Goal: Information Seeking & Learning: Learn about a topic

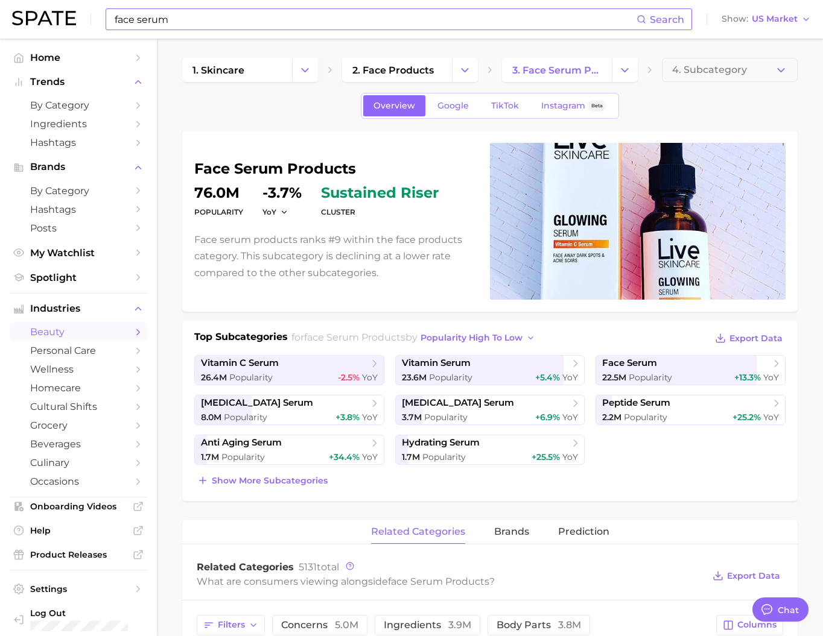
scroll to position [1789, 0]
type textarea "x"
click at [162, 26] on input "face serum" at bounding box center [374, 19] width 523 height 21
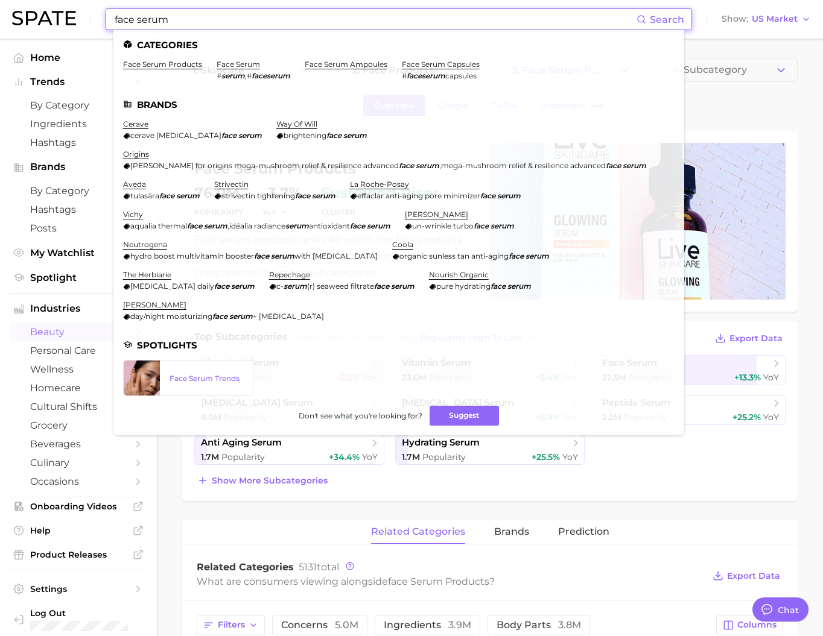
click at [162, 26] on input "face serum" at bounding box center [374, 19] width 523 height 21
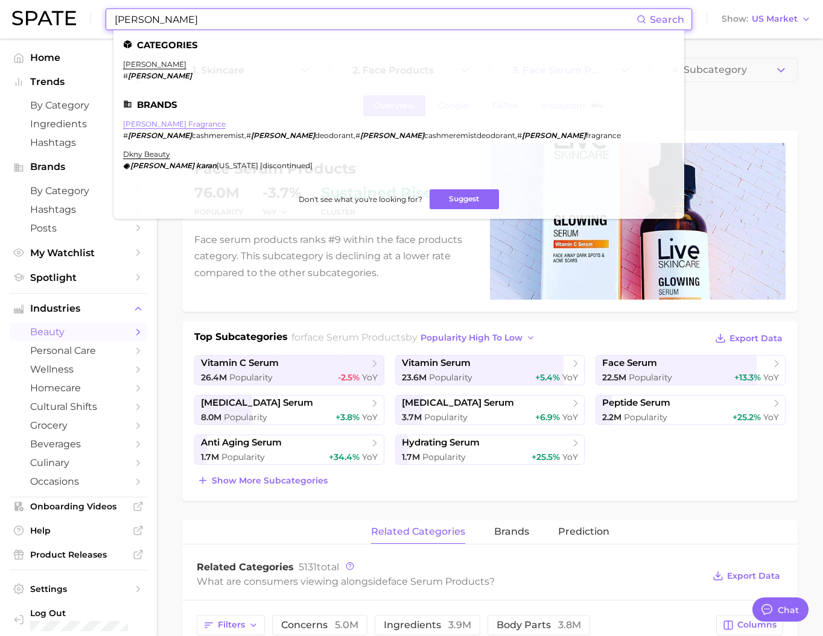
type input "[PERSON_NAME]"
click at [165, 128] on link "[PERSON_NAME] fragrance" at bounding box center [174, 123] width 103 height 9
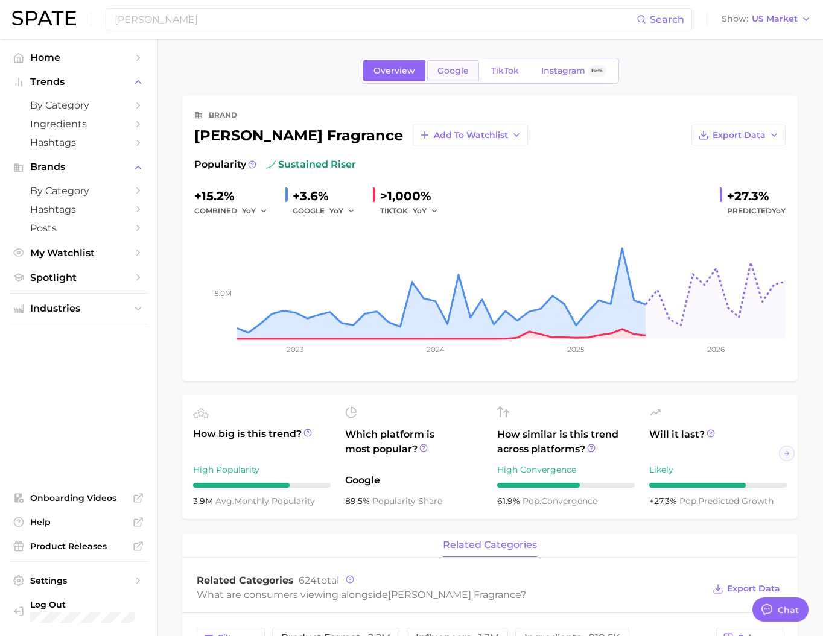
click at [438, 80] on link "Google" at bounding box center [453, 70] width 52 height 21
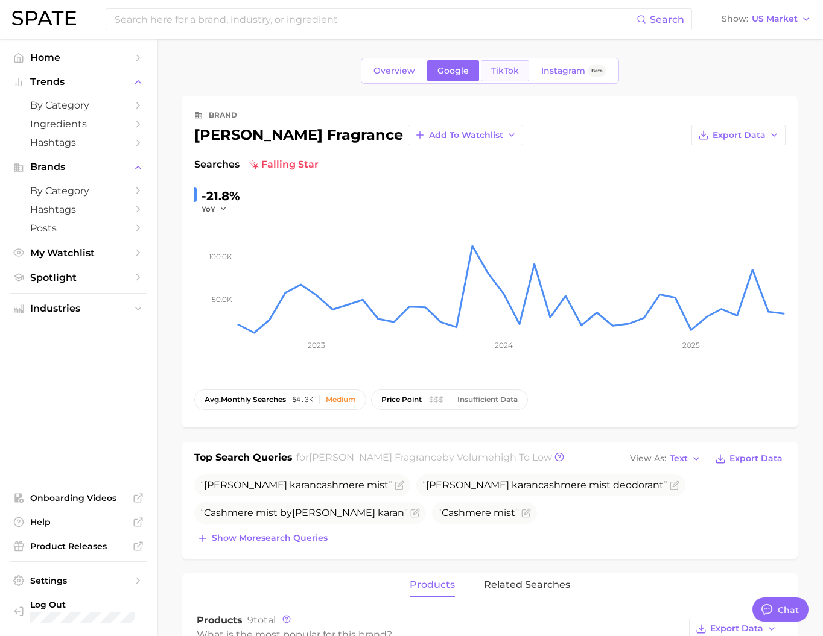
click at [505, 76] on span "TikTok" at bounding box center [505, 71] width 28 height 10
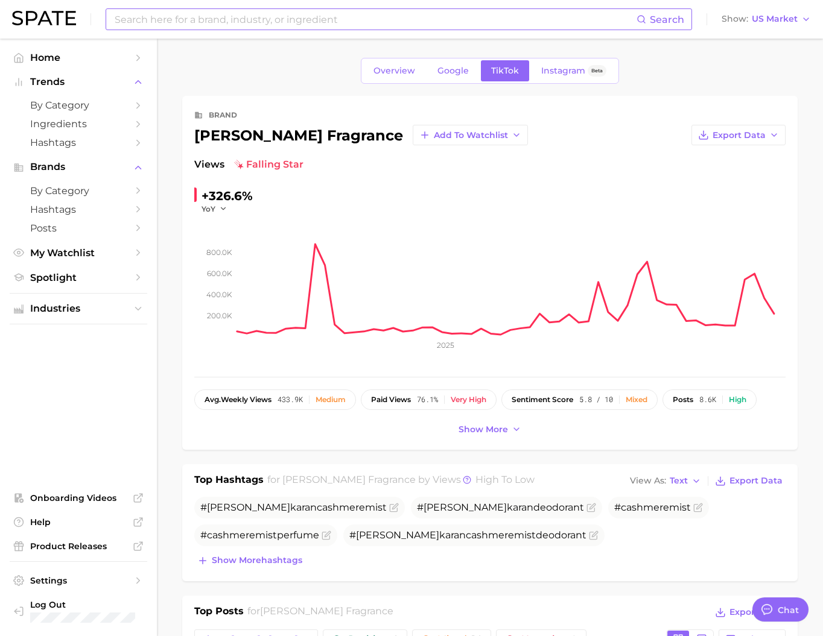
click at [276, 25] on input at bounding box center [374, 19] width 523 height 21
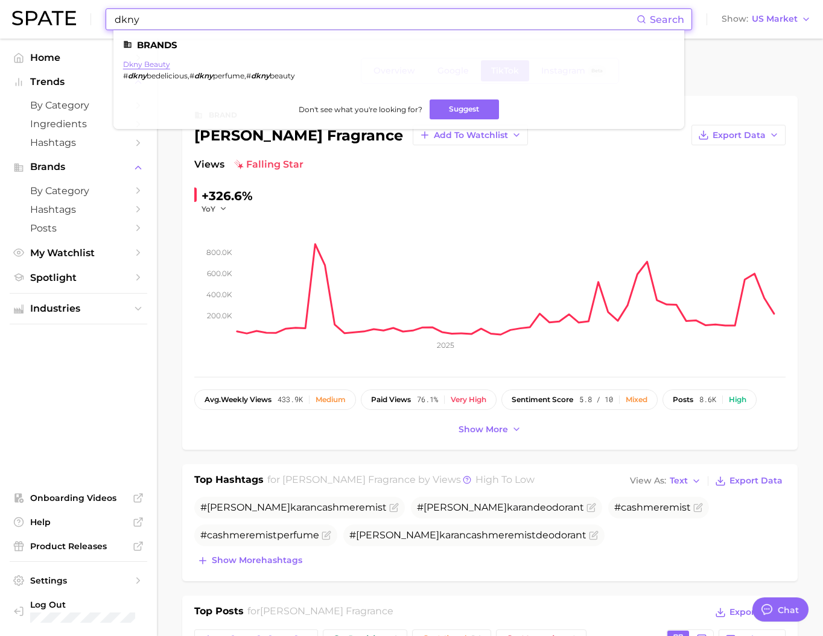
type input "dkny"
click at [164, 65] on link "dkny beauty" at bounding box center [146, 64] width 47 height 9
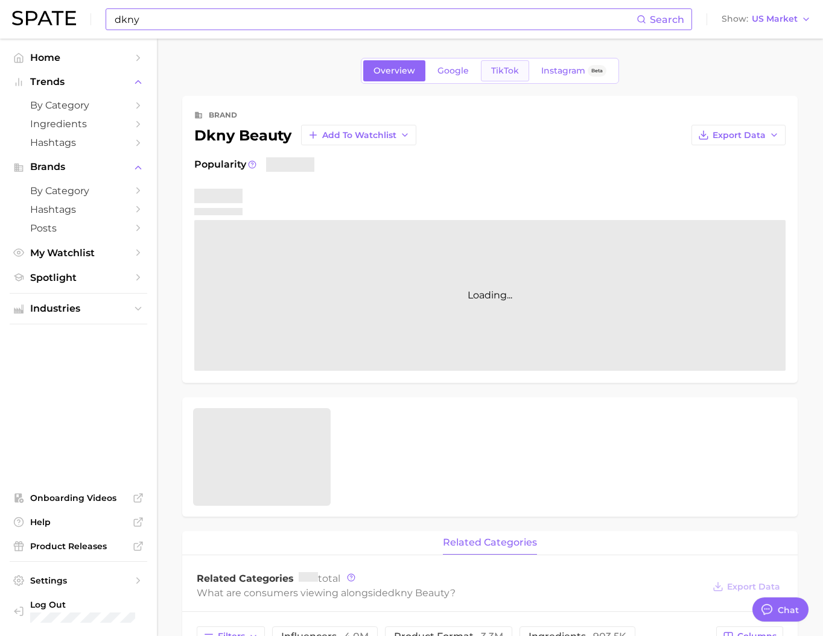
click at [485, 75] on link "TikTok" at bounding box center [505, 70] width 48 height 21
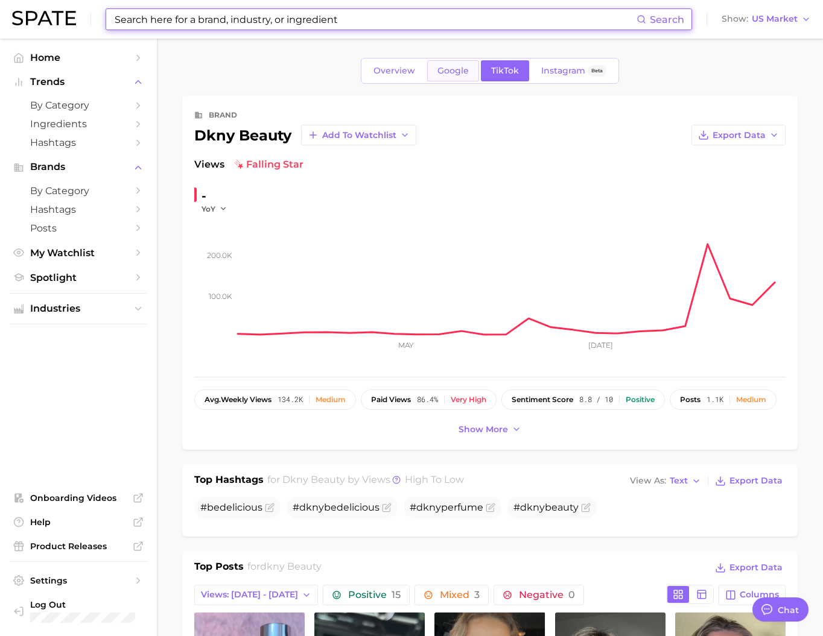
click at [455, 74] on span "Google" at bounding box center [452, 71] width 31 height 10
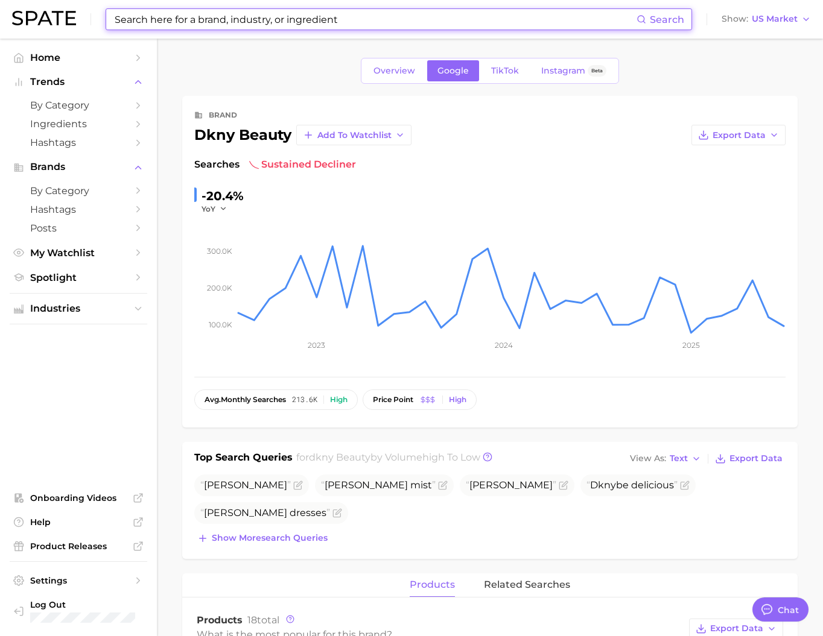
click at [159, 13] on input at bounding box center [374, 19] width 523 height 21
click at [155, 21] on input at bounding box center [374, 19] width 523 height 21
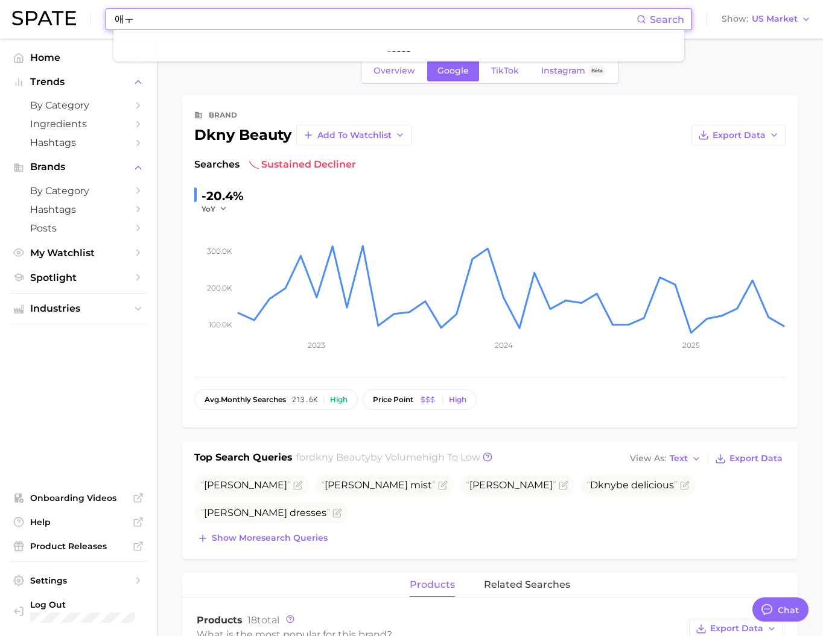
type input "애"
click at [463, 145] on div "Add to Watchlist Export Data" at bounding box center [538, 135] width 494 height 21
click at [214, 24] on input "[PERSON_NAME]" at bounding box center [374, 19] width 523 height 21
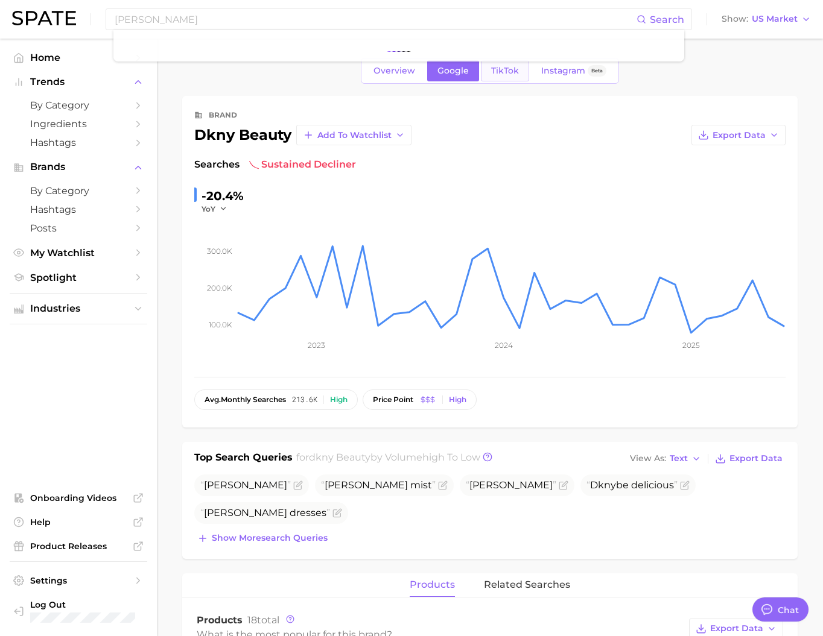
click at [481, 69] on link "TikTok" at bounding box center [505, 70] width 48 height 21
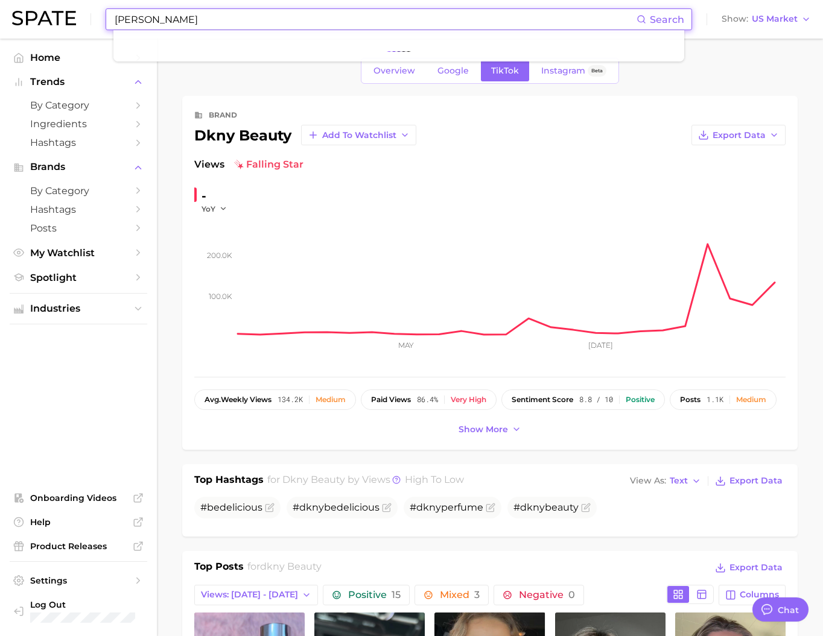
click at [236, 22] on input "[PERSON_NAME]" at bounding box center [374, 19] width 523 height 21
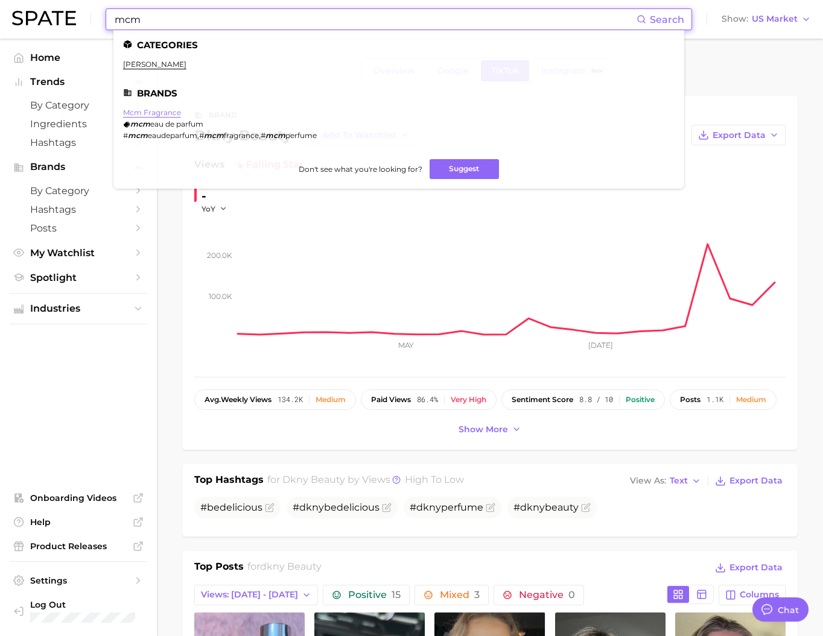
type input "mcm"
click at [179, 117] on link "mcm fragrance" at bounding box center [152, 112] width 58 height 9
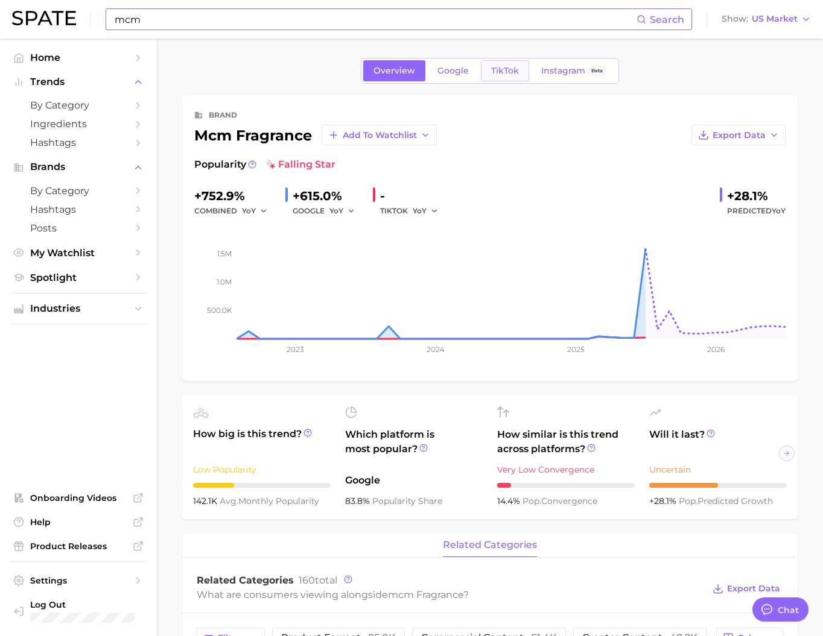
click at [498, 74] on span "TikTok" at bounding box center [505, 71] width 28 height 10
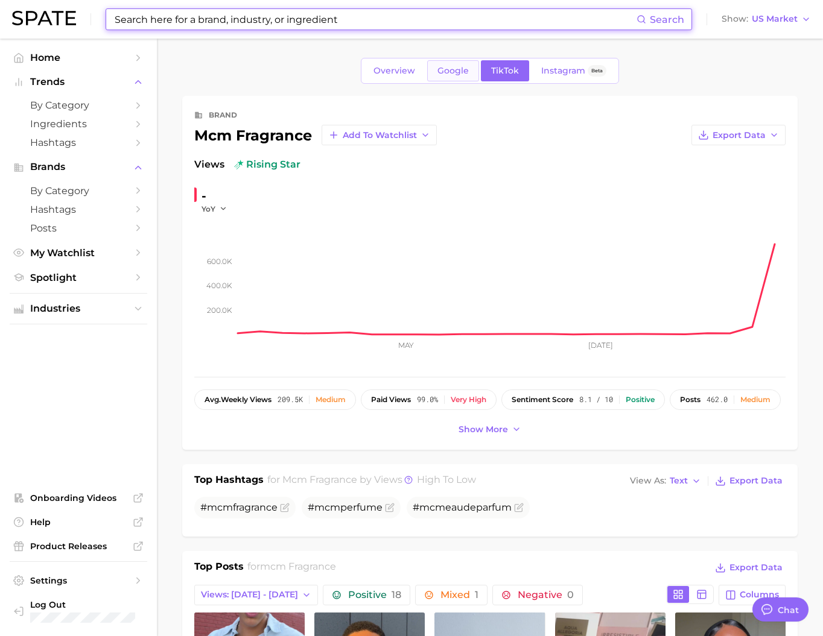
click at [461, 64] on link "Google" at bounding box center [453, 70] width 52 height 21
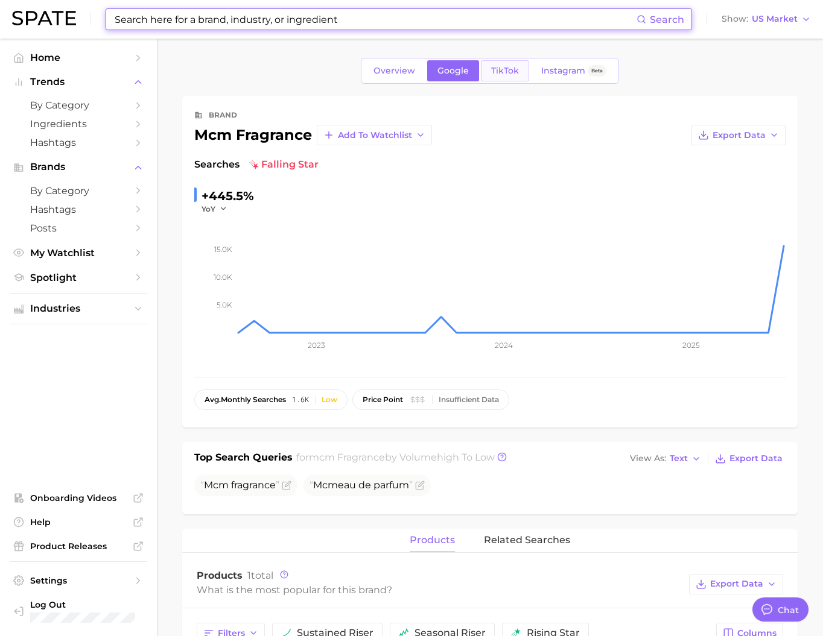
click at [513, 74] on span "TikTok" at bounding box center [505, 71] width 28 height 10
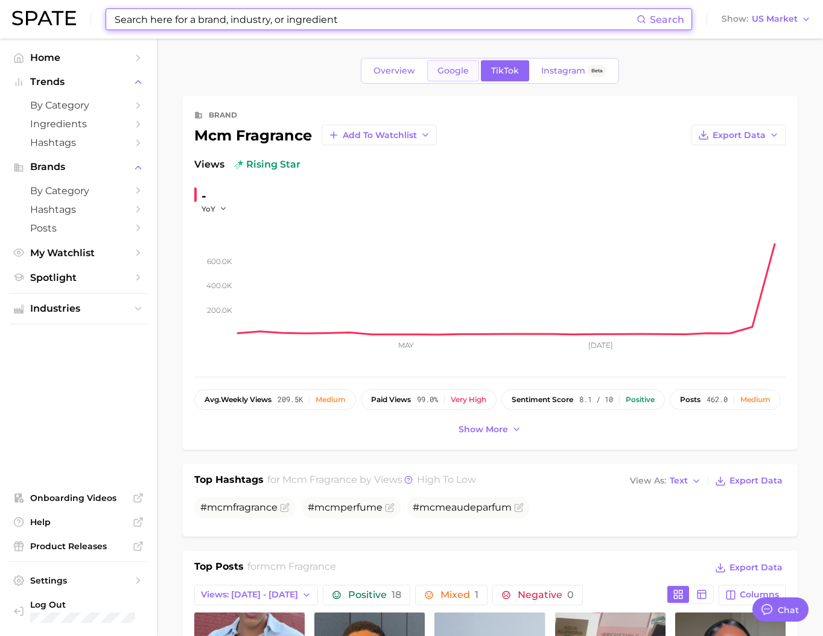
click at [453, 81] on link "Google" at bounding box center [453, 70] width 52 height 21
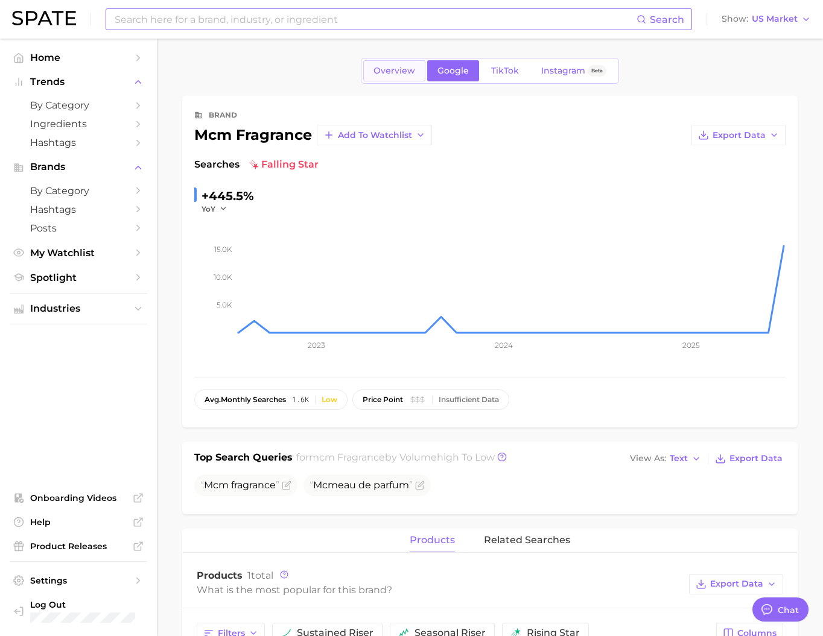
click at [382, 76] on span "Overview" at bounding box center [394, 71] width 42 height 10
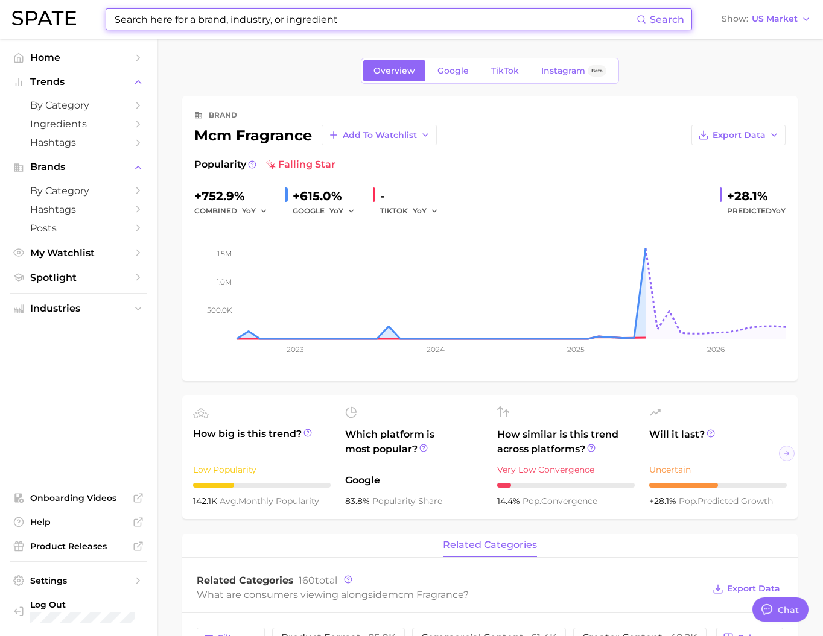
click at [371, 17] on input at bounding box center [374, 19] width 523 height 21
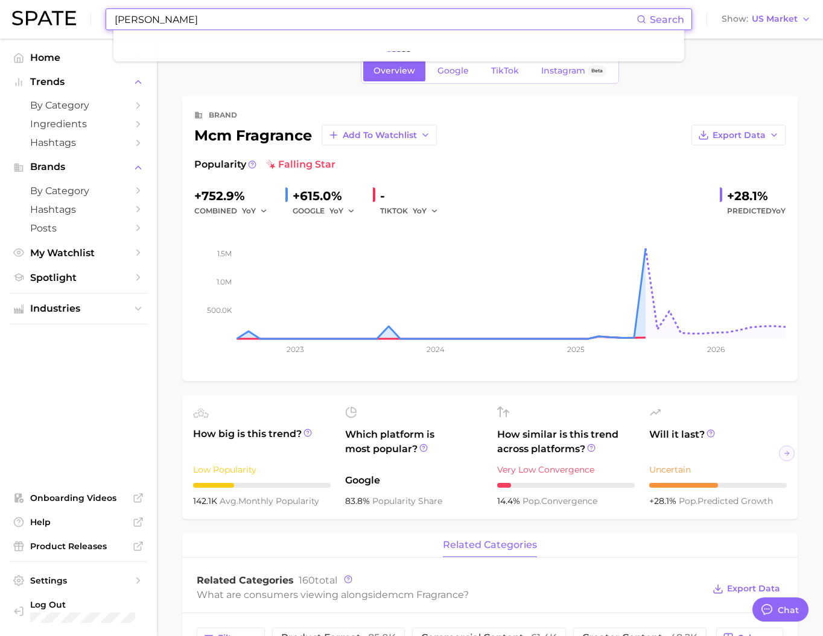
type input "[PERSON_NAME]"
click at [76, 27] on link at bounding box center [44, 19] width 64 height 17
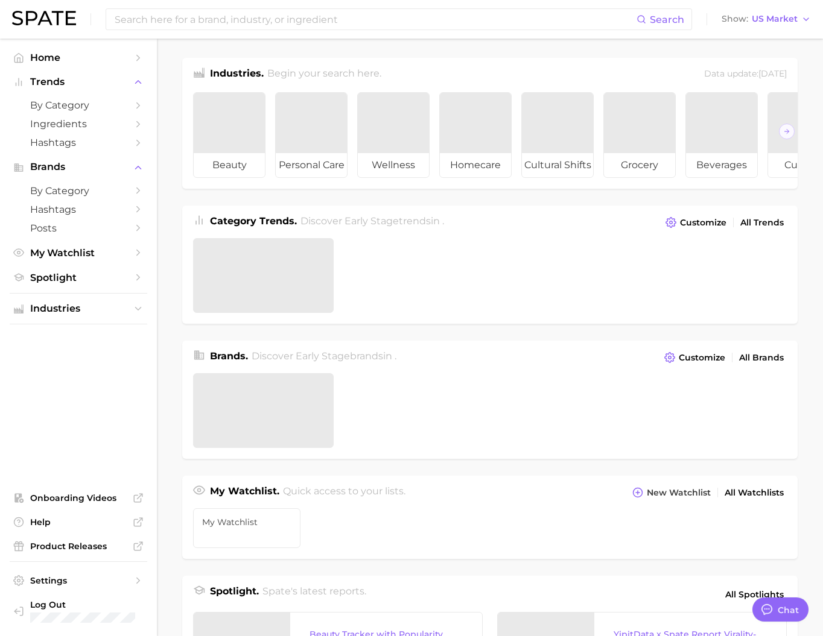
click at [76, 22] on img at bounding box center [44, 18] width 64 height 14
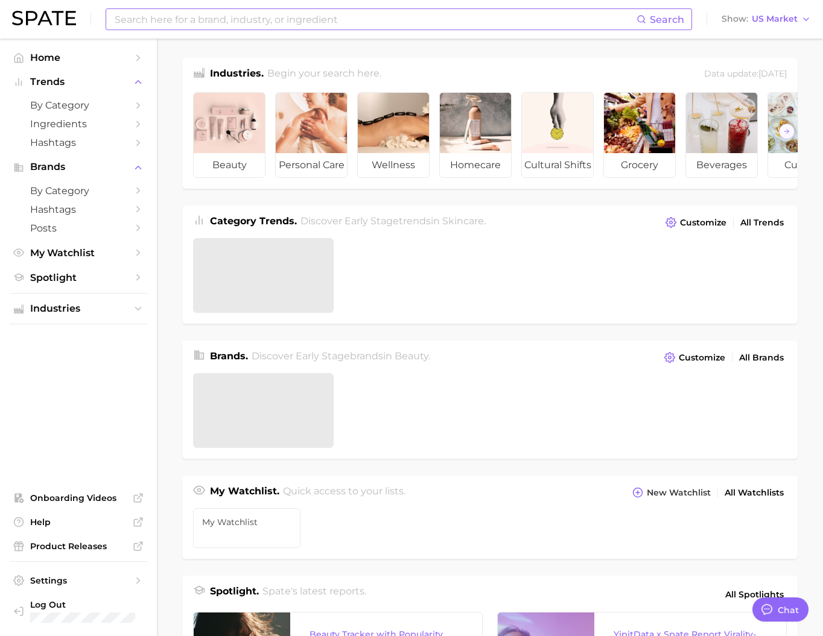
click at [159, 22] on input at bounding box center [374, 19] width 523 height 21
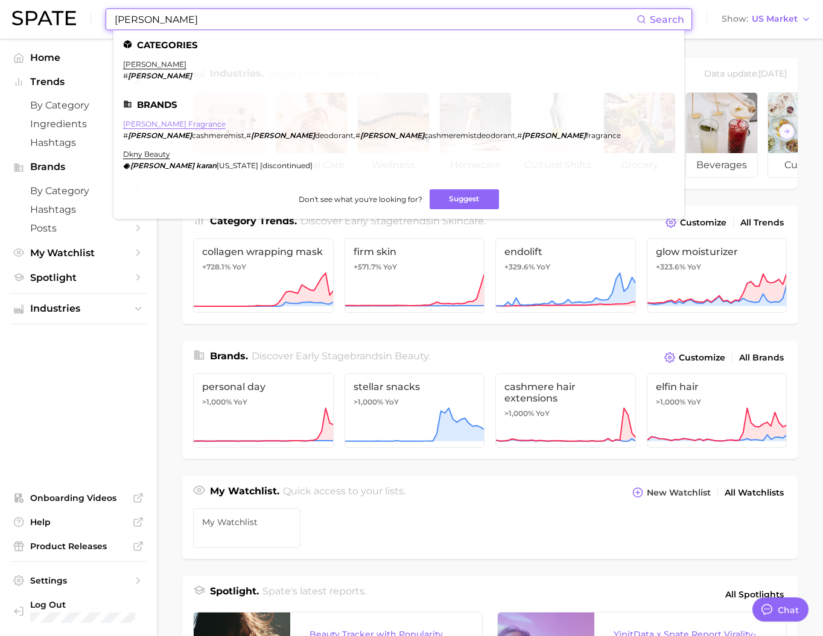
type input "[PERSON_NAME]"
click at [186, 128] on link "[PERSON_NAME] fragrance" at bounding box center [174, 123] width 103 height 9
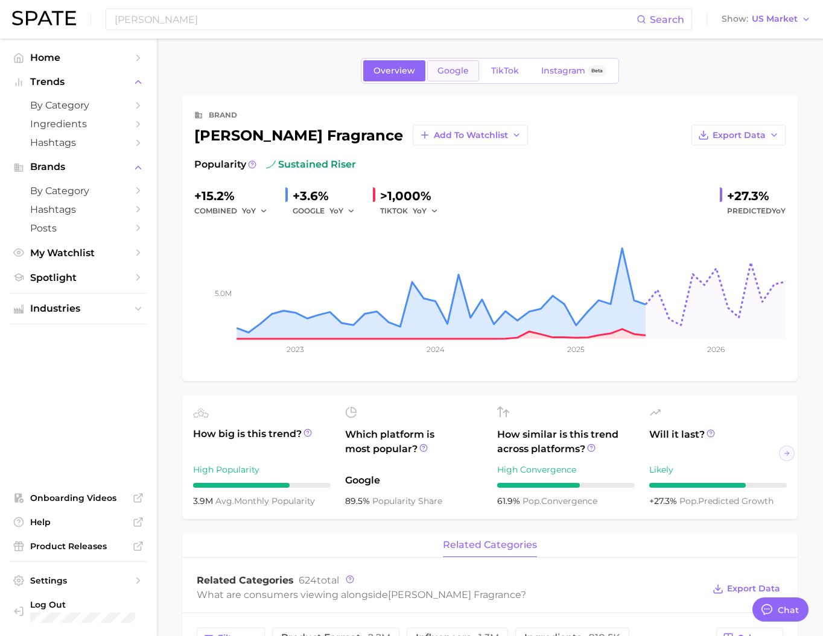
click at [446, 80] on link "Google" at bounding box center [453, 70] width 52 height 21
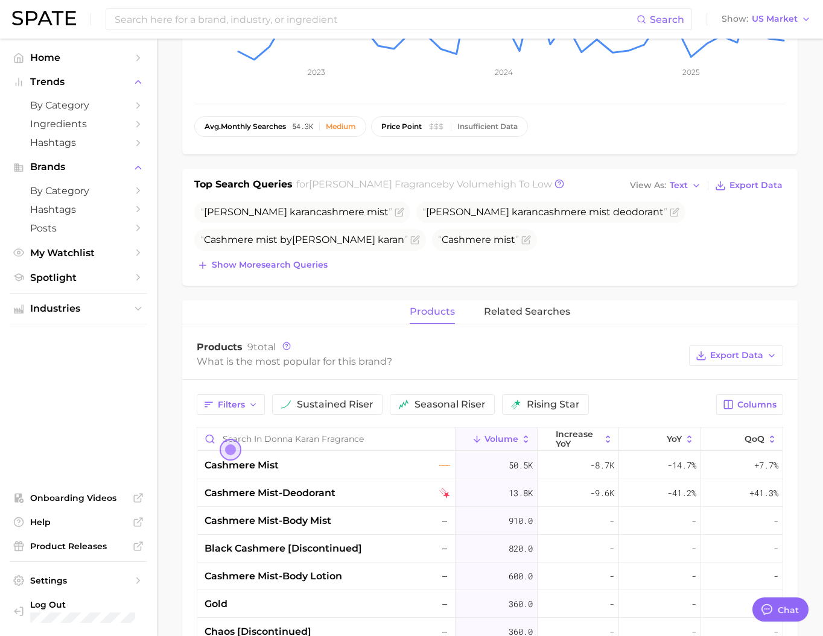
scroll to position [314, 0]
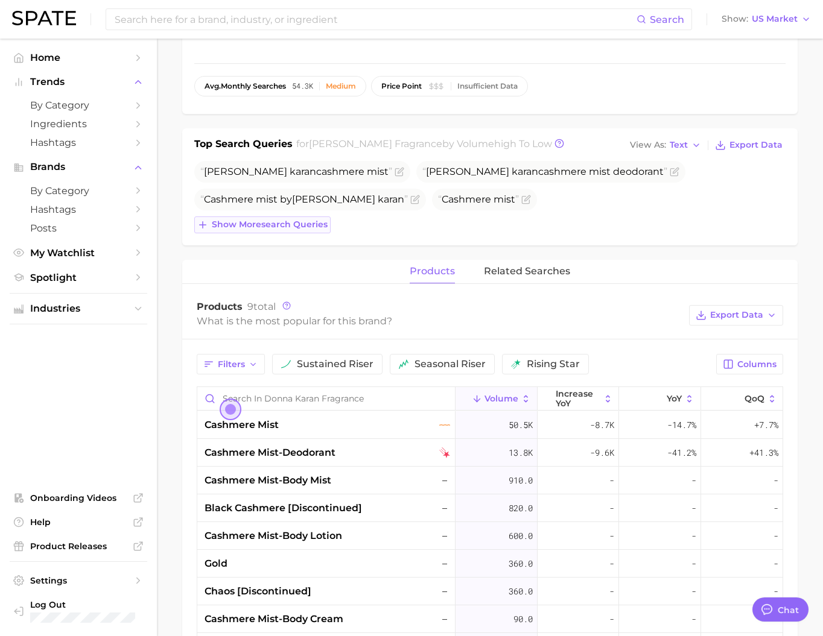
click at [300, 230] on span "Show more search queries" at bounding box center [270, 225] width 116 height 10
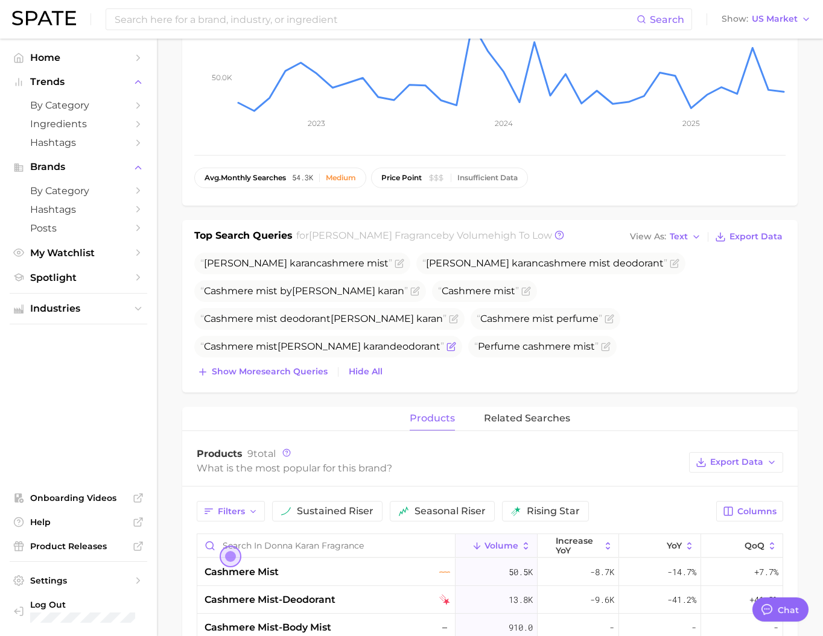
scroll to position [0, 0]
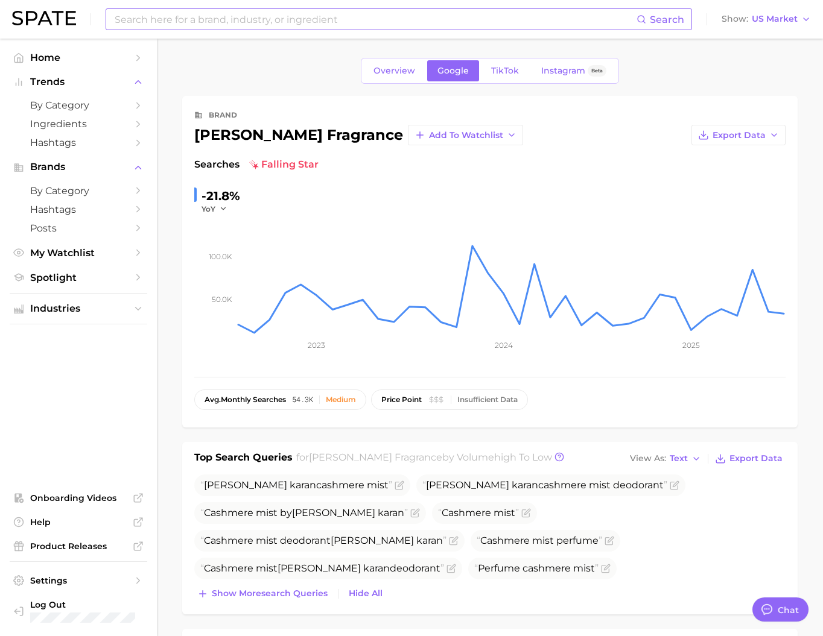
click at [335, 27] on input at bounding box center [374, 19] width 523 height 21
type input "dkny"
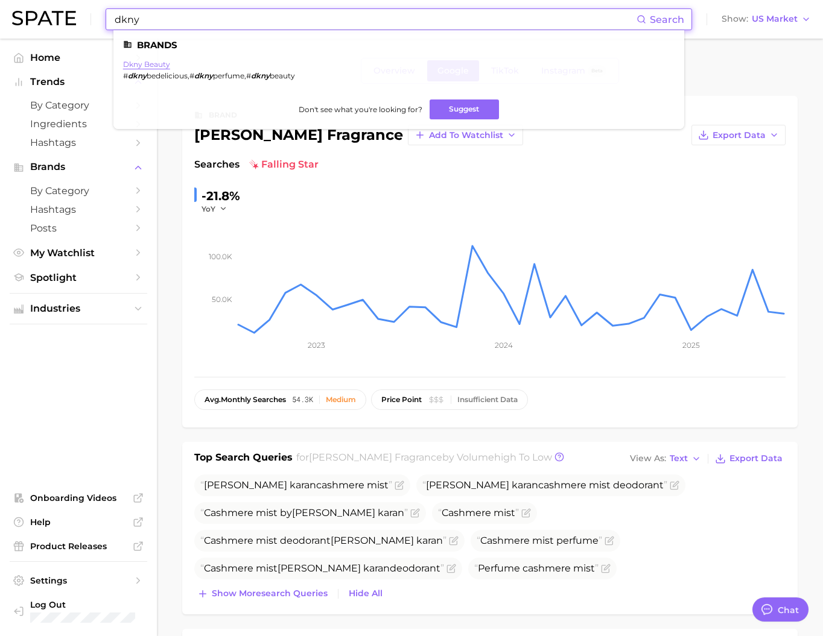
click at [170, 65] on link "dkny beauty" at bounding box center [146, 64] width 47 height 9
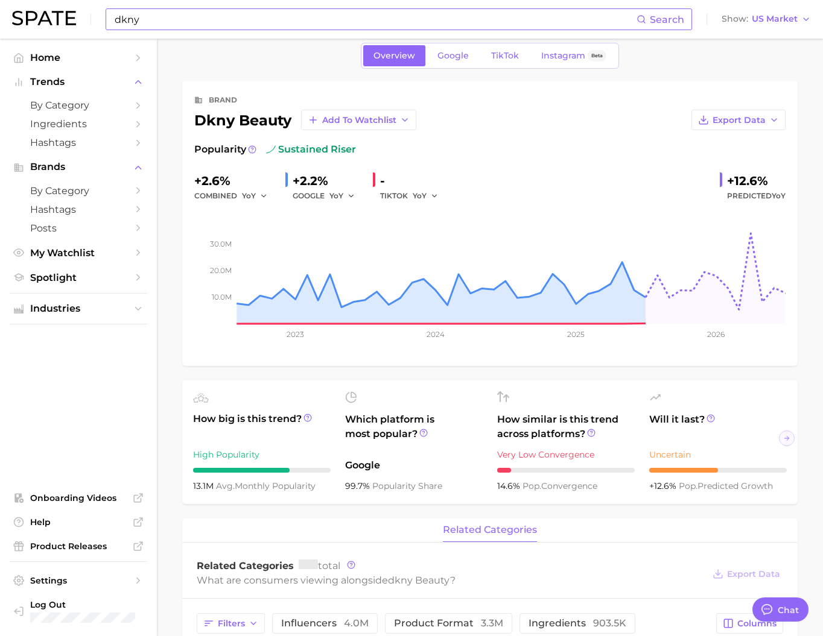
scroll to position [17, 0]
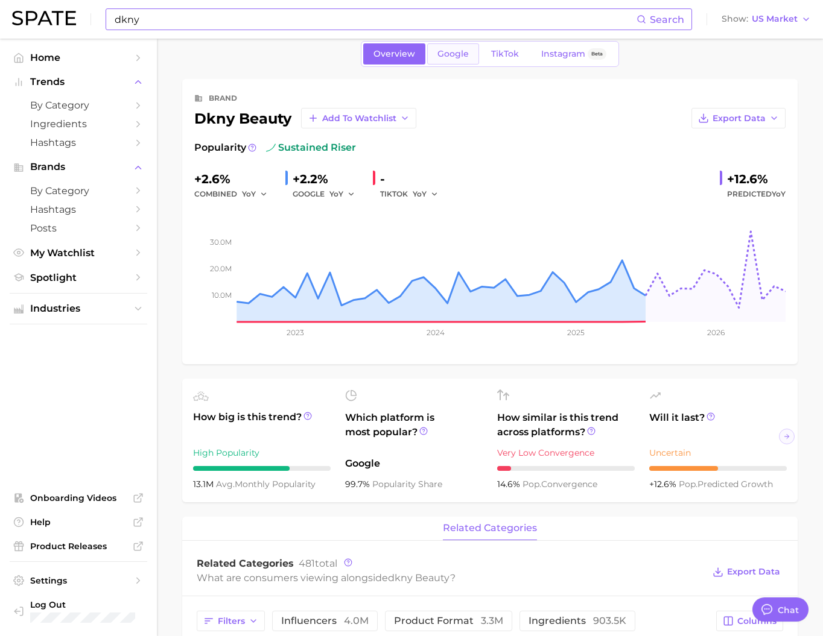
click at [423, 67] on div "Overview Google TikTok Instagram Beta" at bounding box center [490, 54] width 258 height 26
click at [427, 65] on link "Google" at bounding box center [453, 53] width 52 height 21
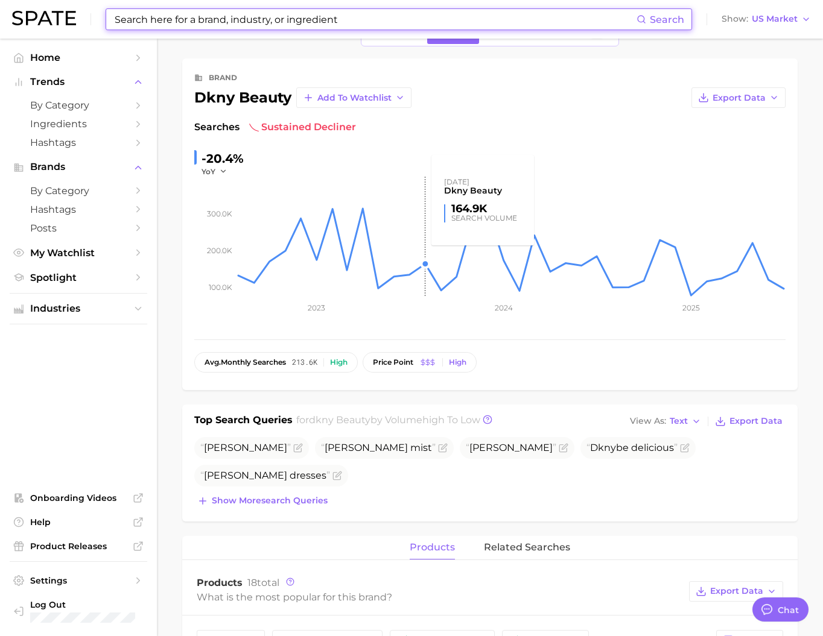
scroll to position [82, 0]
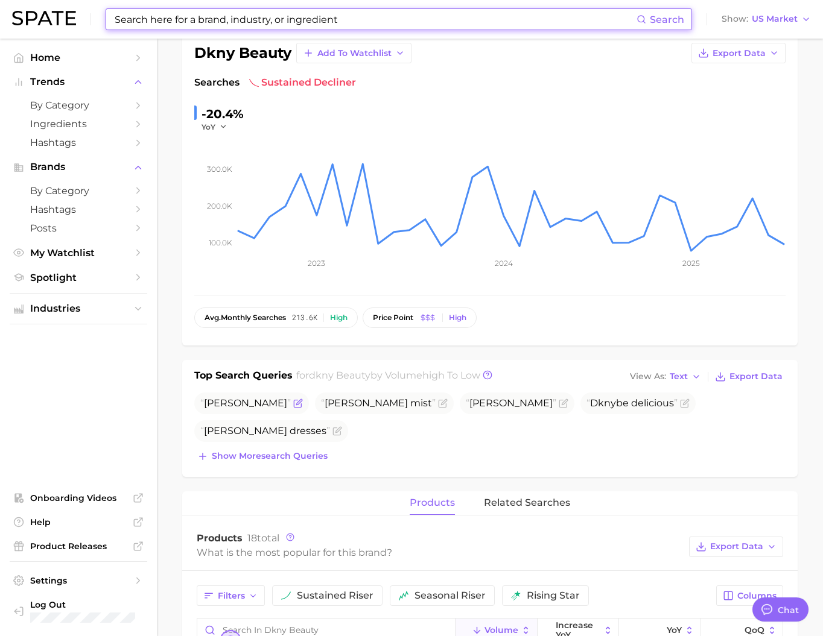
click at [280, 414] on span "[PERSON_NAME]" at bounding box center [251, 404] width 115 height 22
click at [296, 405] on icon "Flag as miscategorized or irrelevant" at bounding box center [298, 401] width 5 height 5
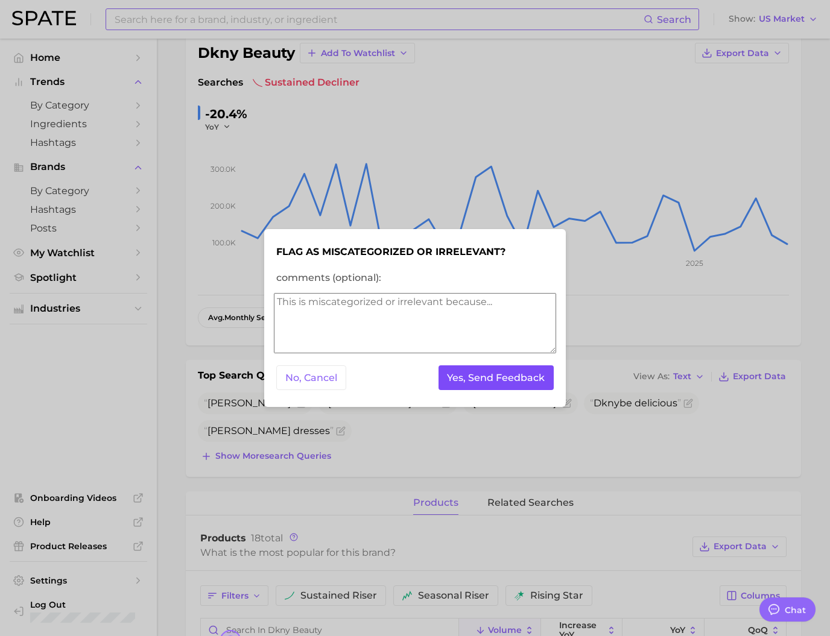
click at [460, 383] on button "Yes, Send Feedback" at bounding box center [496, 377] width 116 height 25
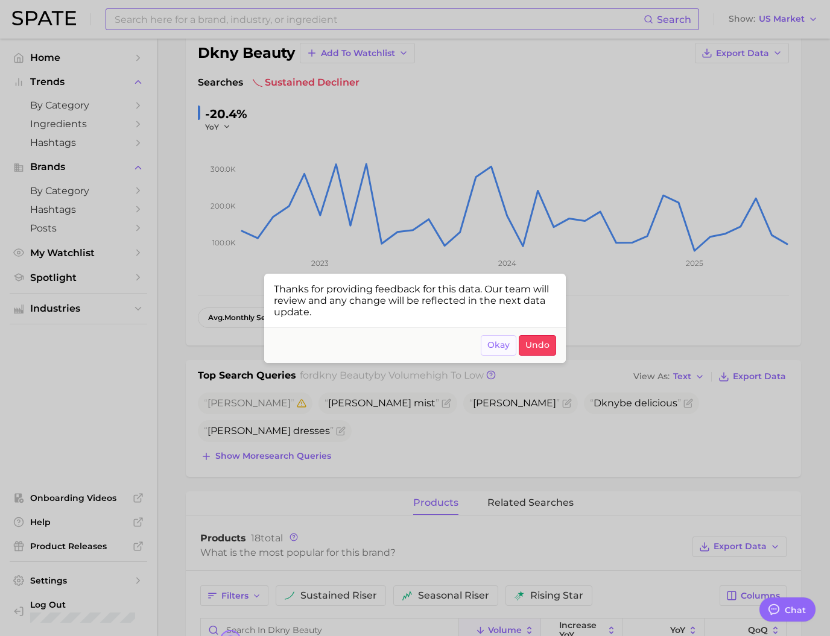
click at [488, 349] on span "Okay" at bounding box center [498, 345] width 22 height 10
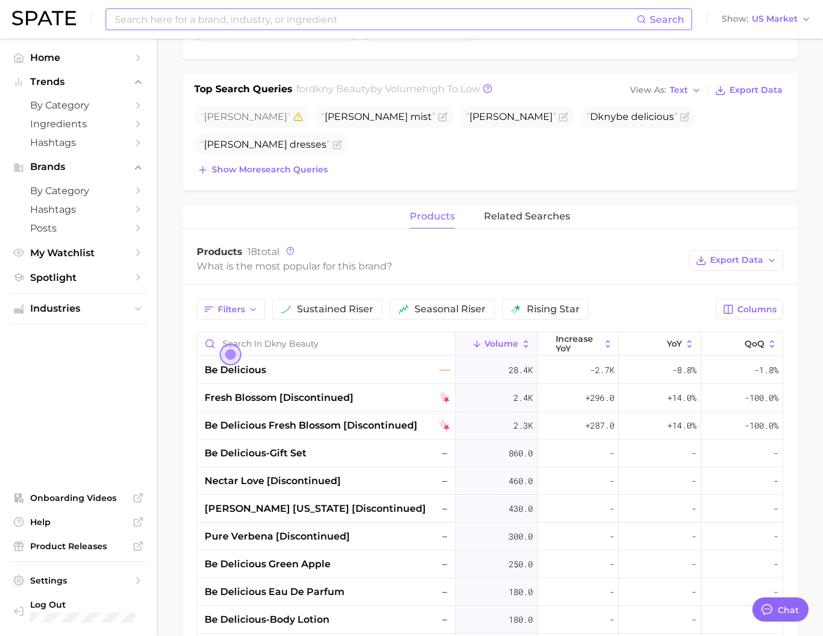
scroll to position [393, 0]
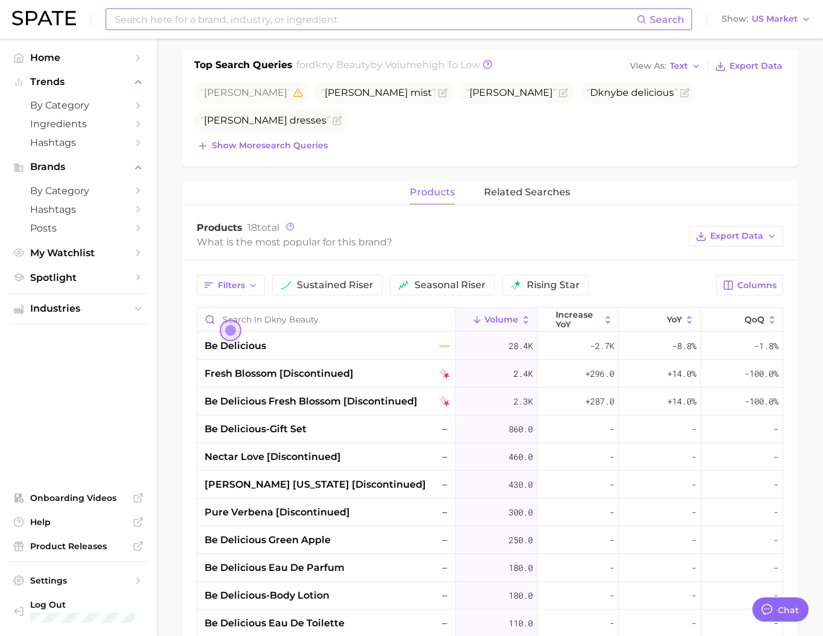
click at [254, 25] on input at bounding box center [374, 19] width 523 height 21
paste input "Oscar De La Renta"
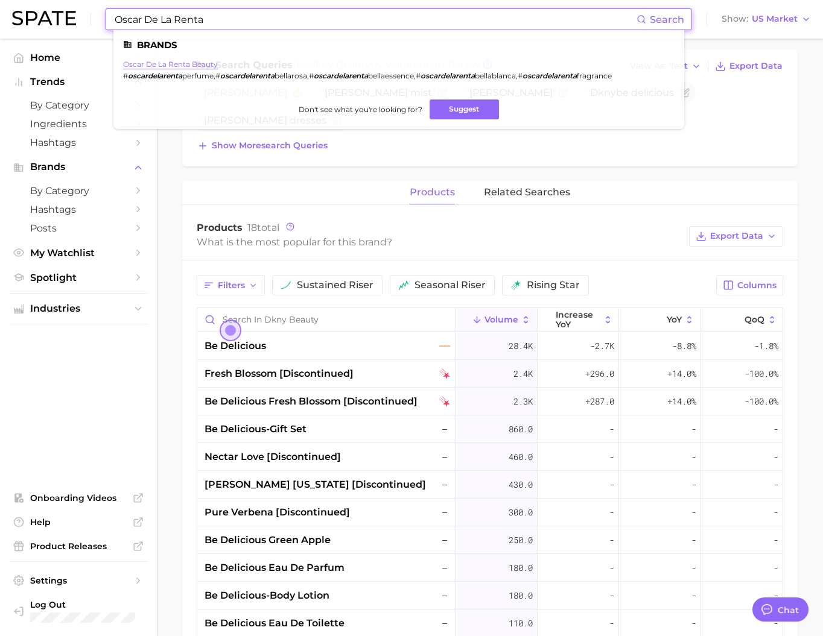
type input "Oscar De La Renta"
click at [156, 65] on link "oscar de la renta beauty" at bounding box center [170, 64] width 95 height 9
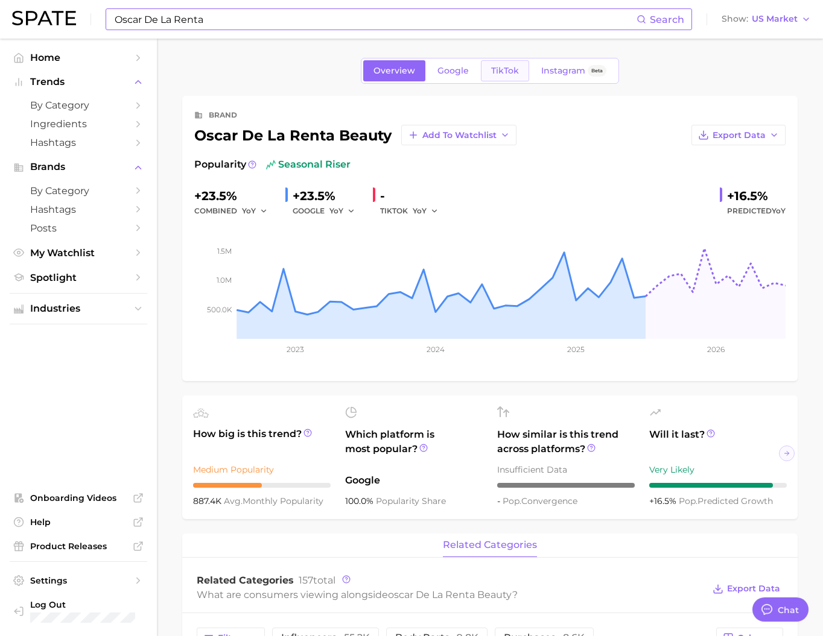
click at [495, 66] on span "TikTok" at bounding box center [505, 71] width 28 height 10
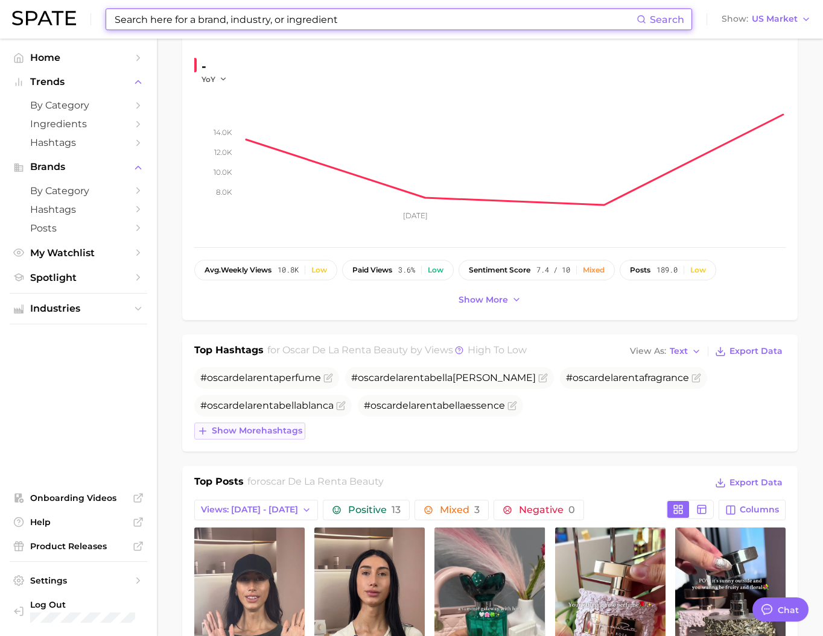
click at [294, 436] on span "Show more hashtags" at bounding box center [257, 431] width 90 height 10
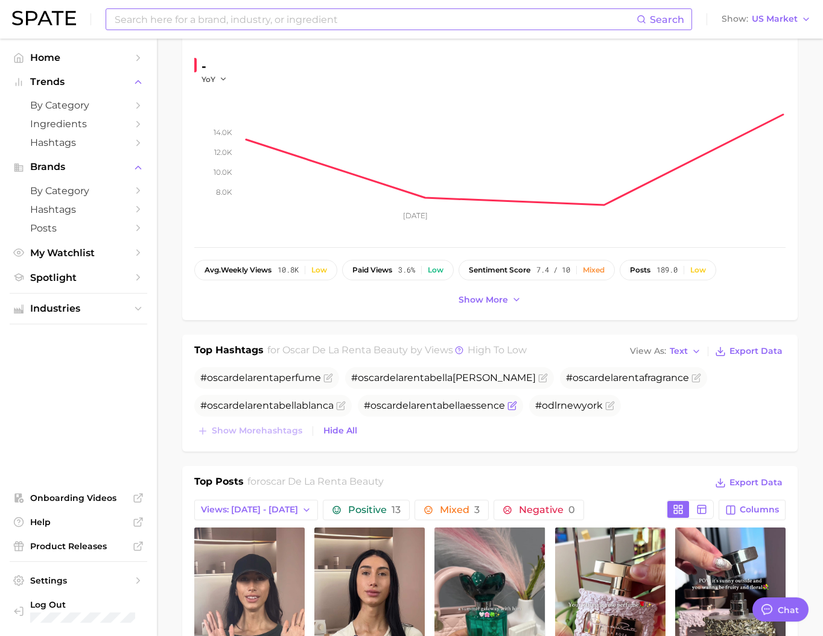
scroll to position [131, 0]
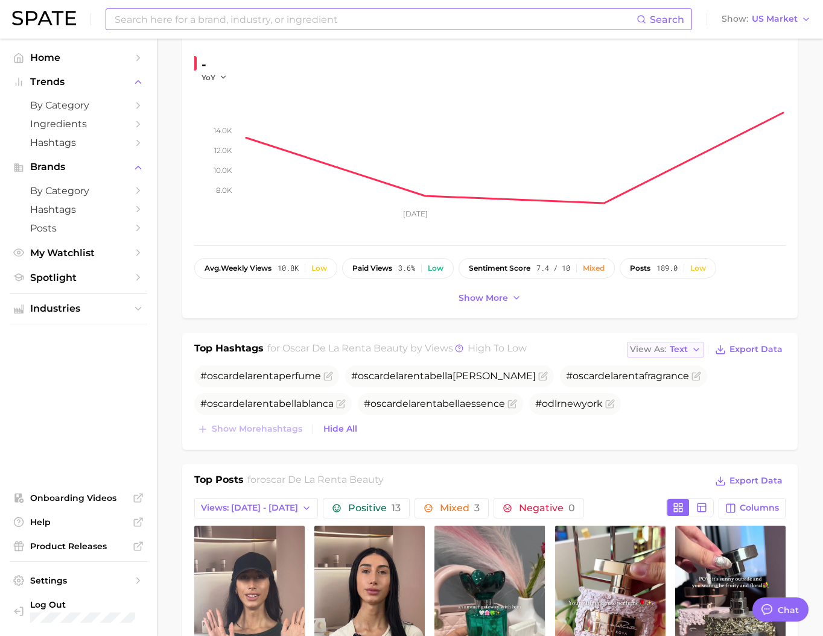
click at [658, 353] on span "View As" at bounding box center [648, 349] width 36 height 7
click at [661, 396] on span "Table" at bounding box center [659, 391] width 24 height 10
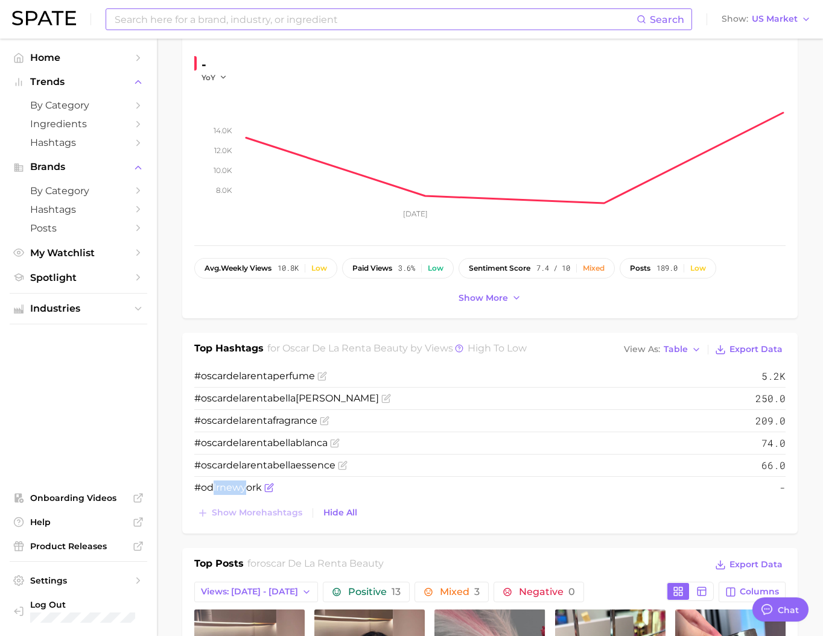
drag, startPoint x: 246, startPoint y: 515, endPoint x: 210, endPoint y: 513, distance: 36.2
click at [210, 493] on span "#odlrnewyork" at bounding box center [228, 487] width 68 height 11
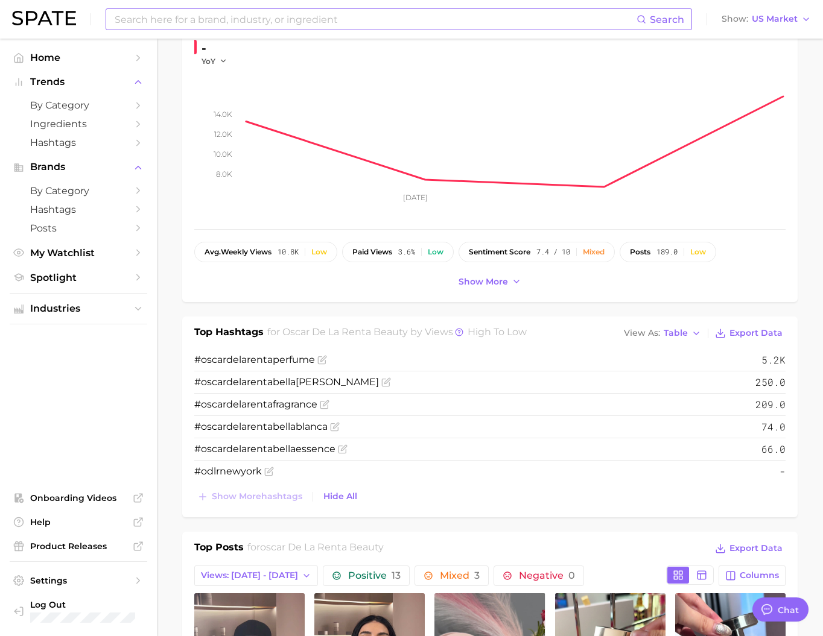
scroll to position [186, 0]
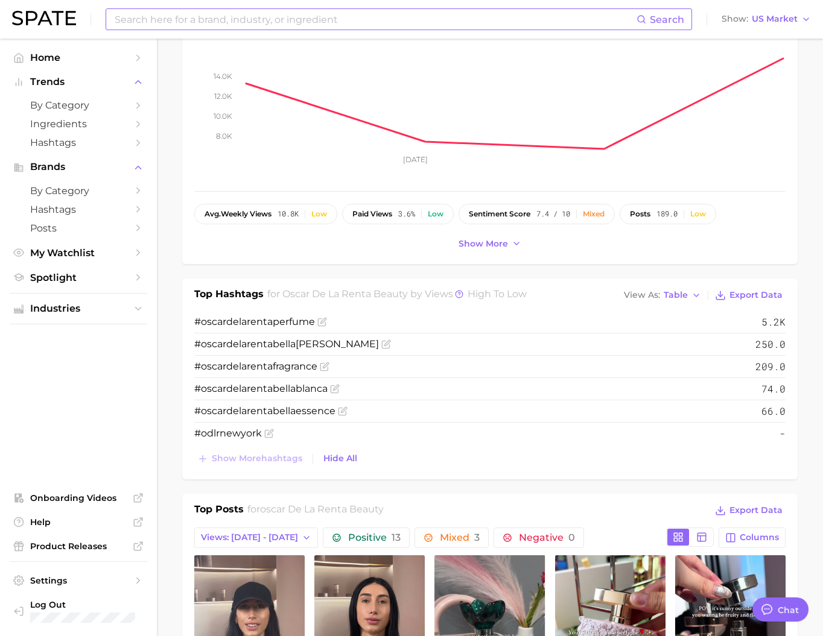
click at [145, 15] on input at bounding box center [374, 19] width 523 height 21
type input "ㅇ"
type input "dkny"
click at [218, 19] on input "dkny" at bounding box center [374, 19] width 523 height 21
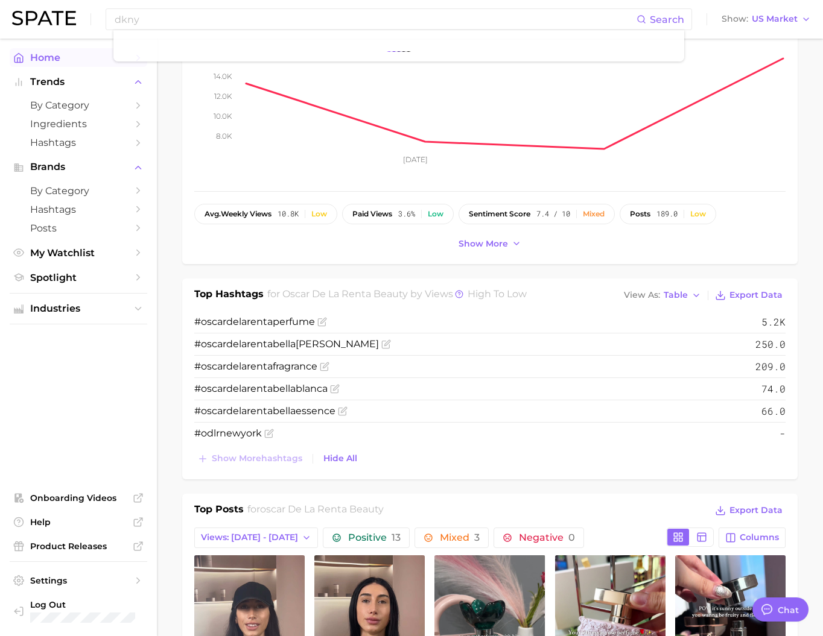
click at [38, 63] on span "Home" at bounding box center [78, 57] width 96 height 11
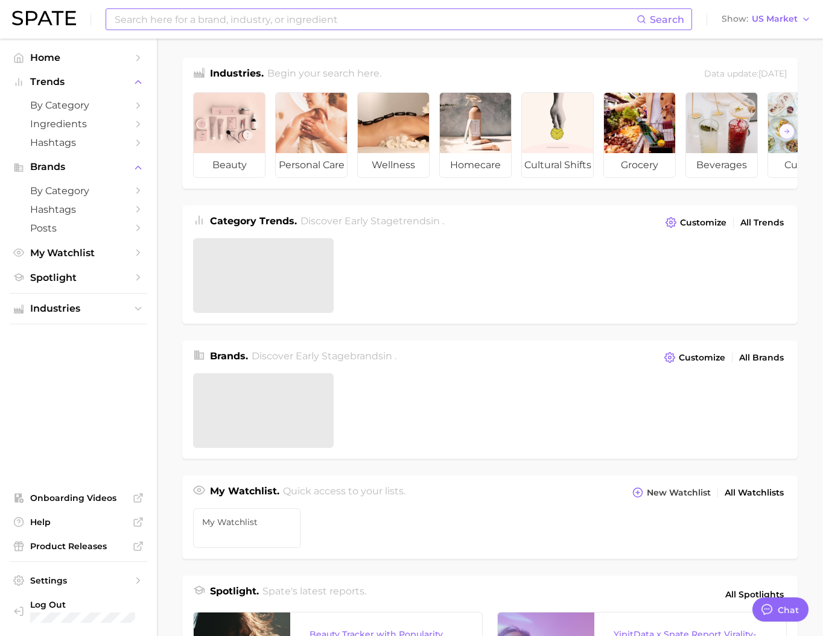
click at [200, 25] on input at bounding box center [374, 19] width 523 height 21
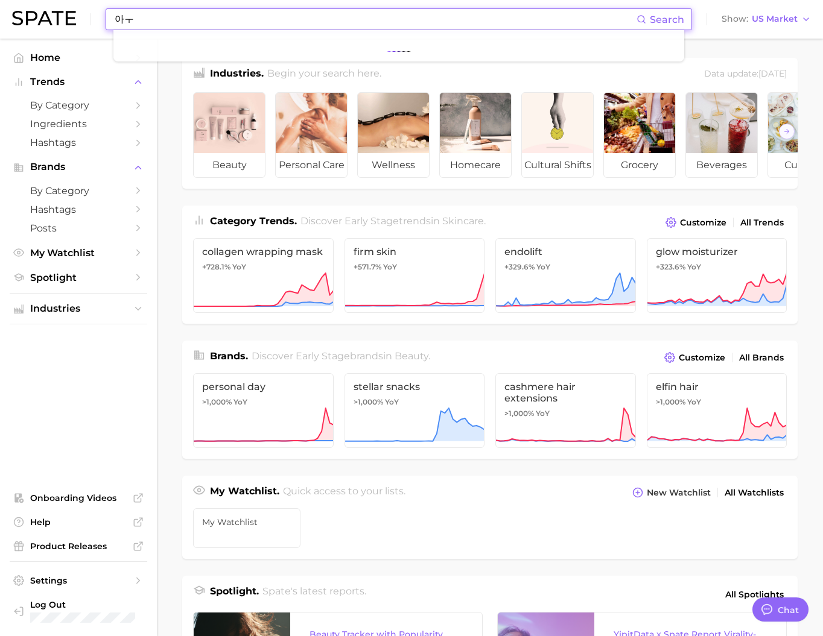
type input "아"
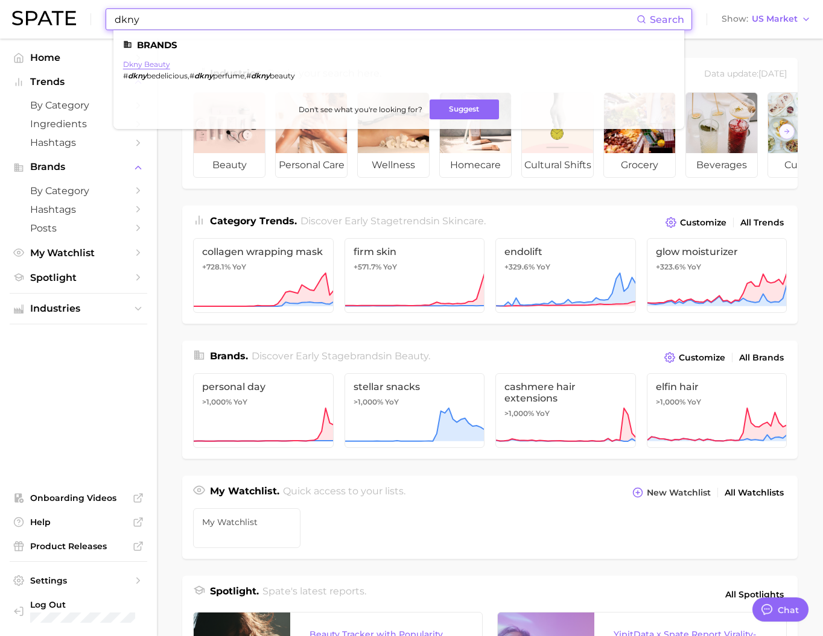
type input "dkny"
click at [170, 67] on link "dkny beauty" at bounding box center [146, 64] width 47 height 9
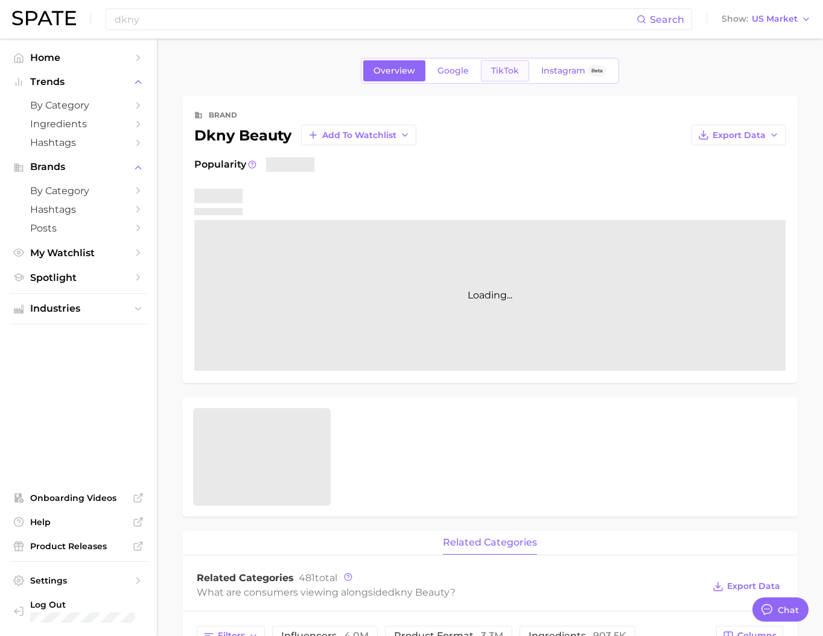
click at [514, 78] on link "TikTok" at bounding box center [505, 70] width 48 height 21
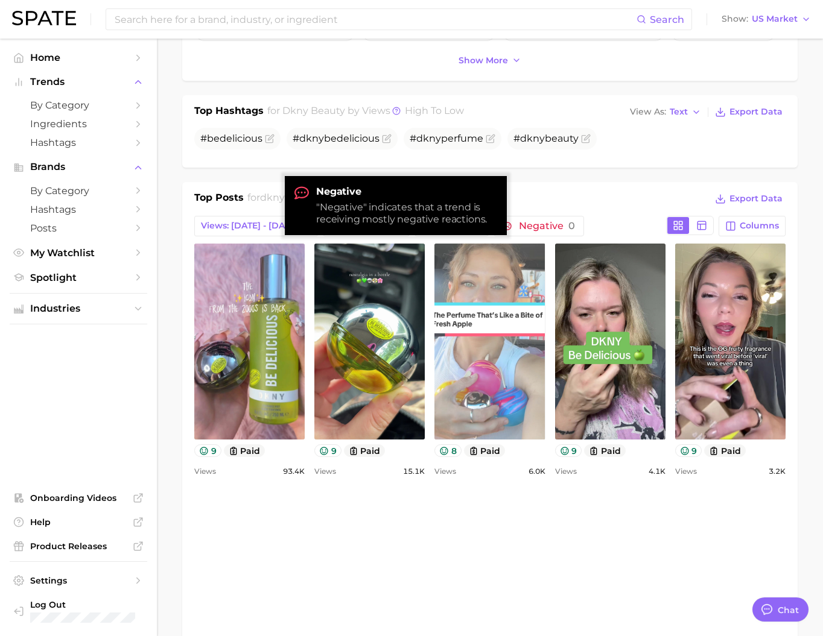
scroll to position [403, 0]
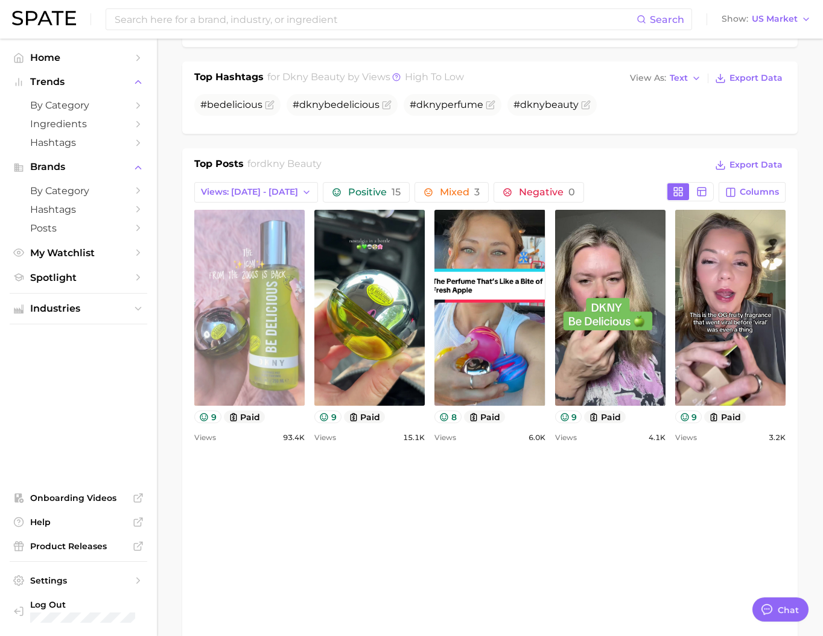
click at [305, 330] on link "view post on TikTok" at bounding box center [249, 308] width 110 height 196
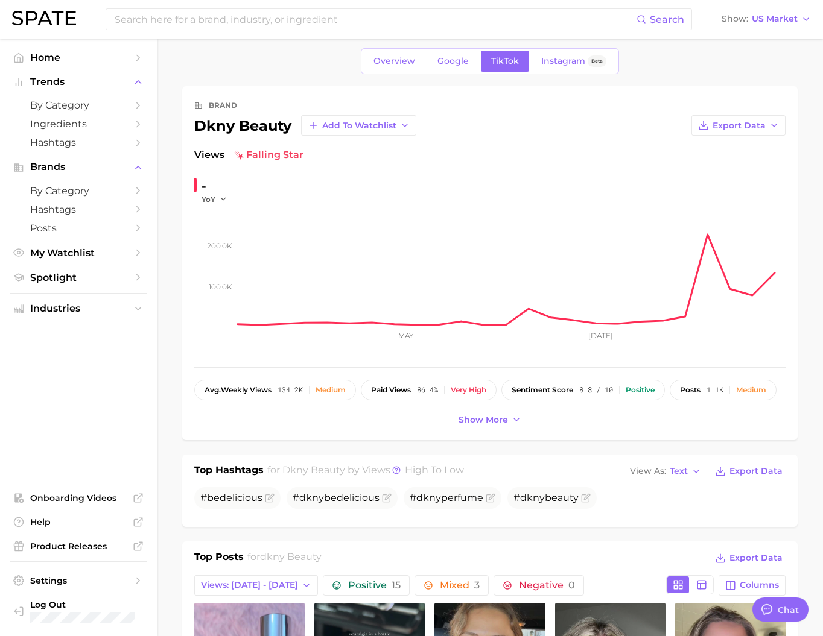
scroll to position [0, 0]
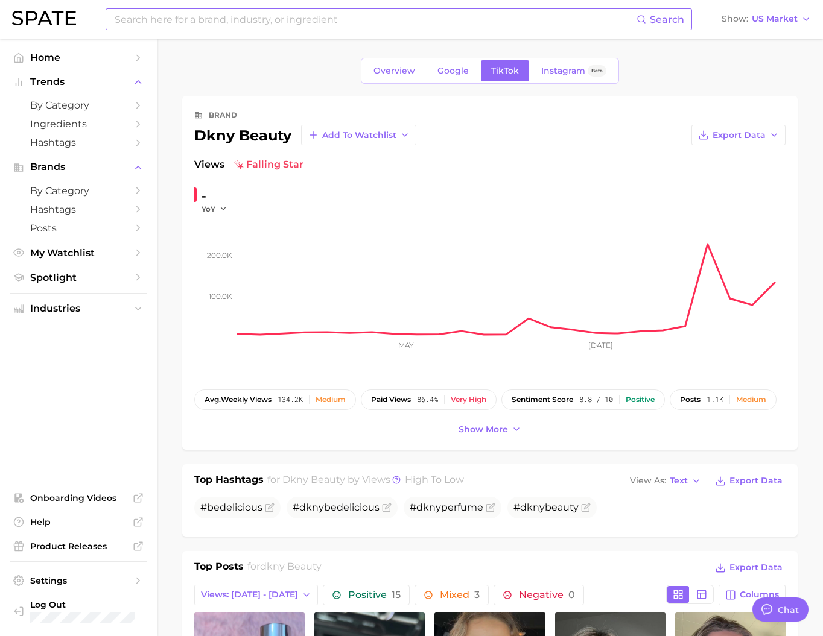
click at [275, 30] on div "Search" at bounding box center [399, 19] width 586 height 22
click at [274, 24] on input at bounding box center [374, 19] width 523 height 21
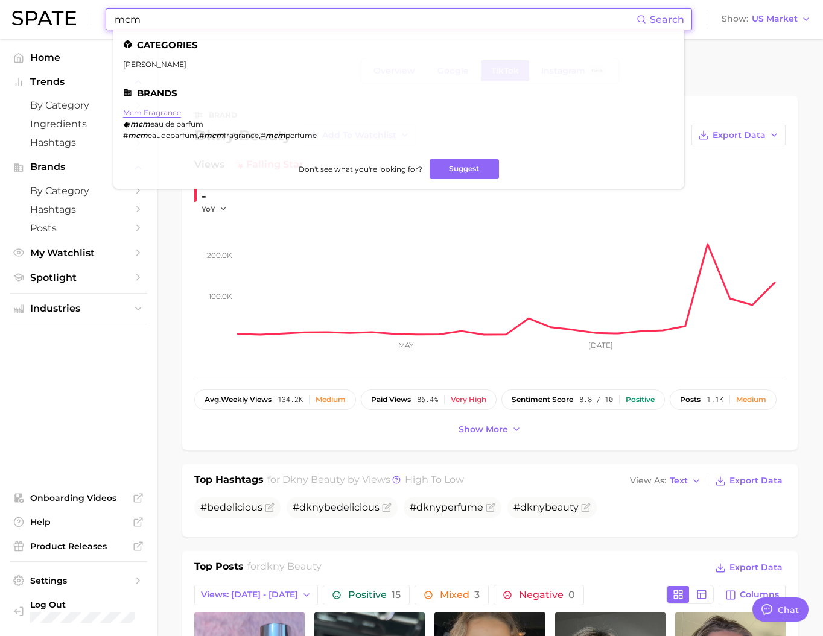
type input "mcm"
click at [181, 115] on link "mcm fragrance" at bounding box center [152, 112] width 58 height 9
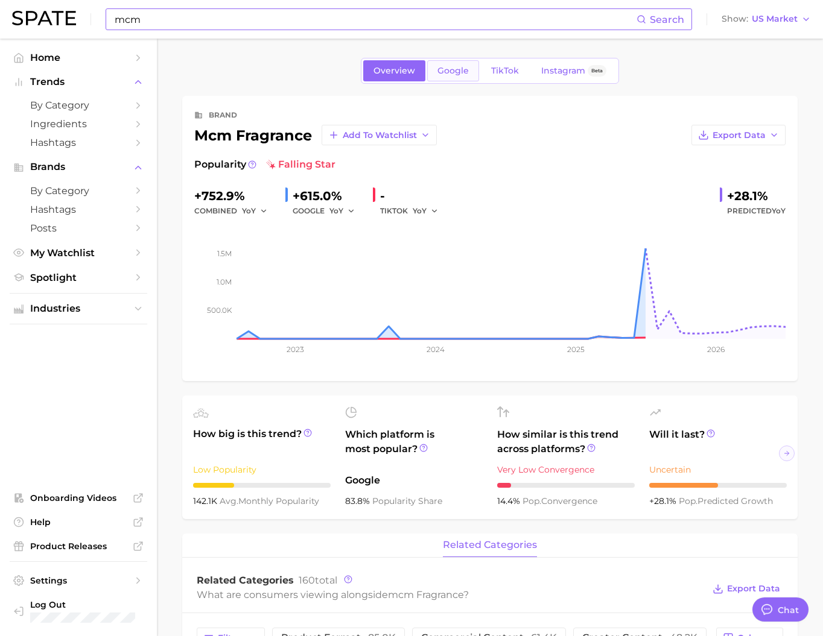
click at [449, 78] on link "Google" at bounding box center [453, 70] width 52 height 21
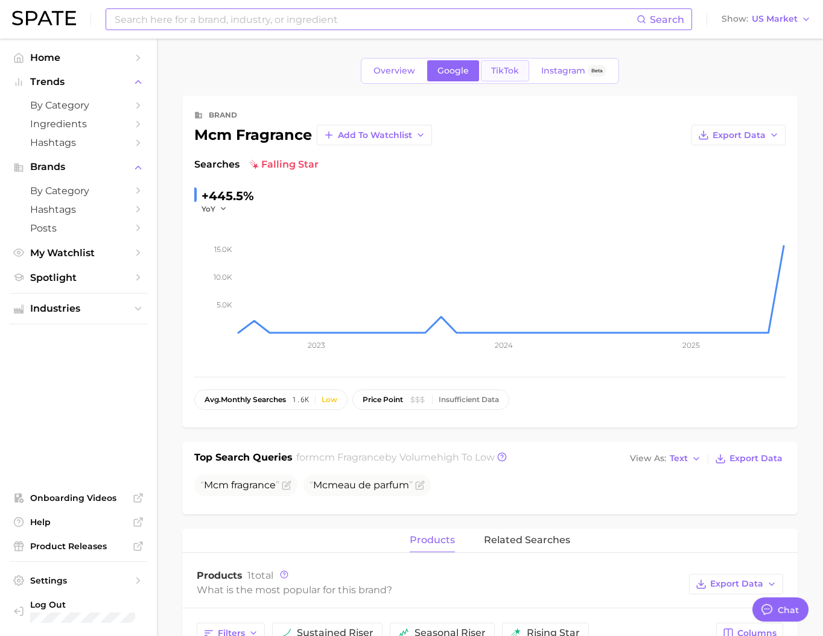
click at [500, 75] on span "TikTok" at bounding box center [505, 71] width 28 height 10
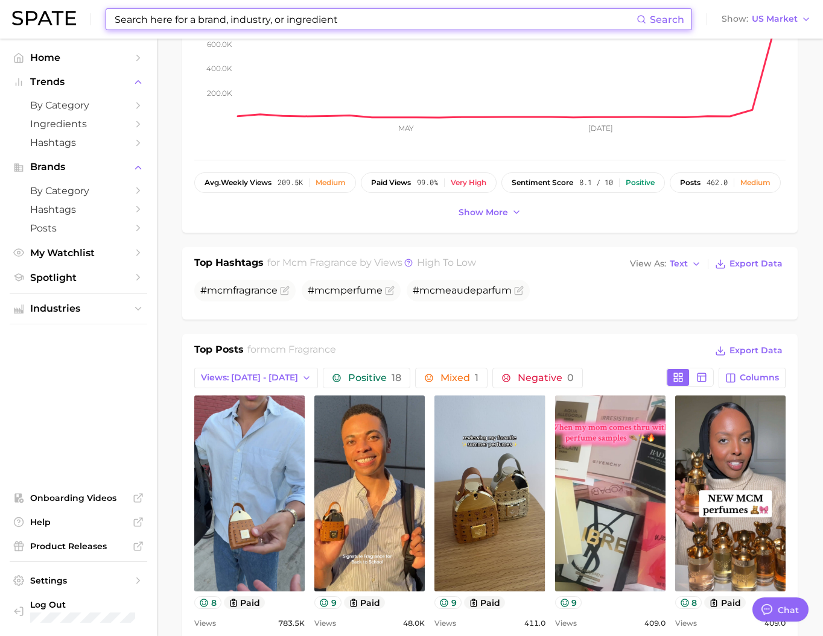
scroll to position [217, 0]
click at [665, 267] on span "View As" at bounding box center [648, 264] width 36 height 7
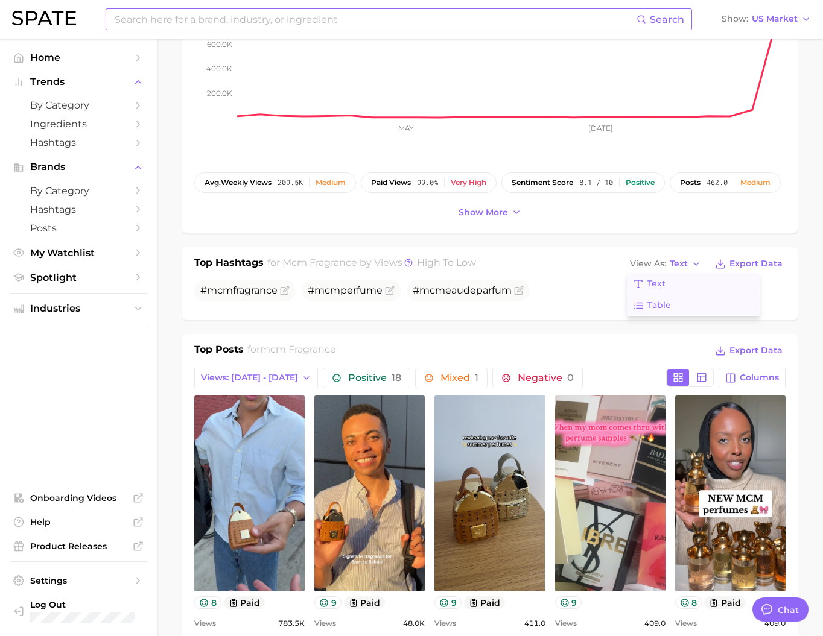
click at [672, 317] on button "Table" at bounding box center [693, 306] width 133 height 22
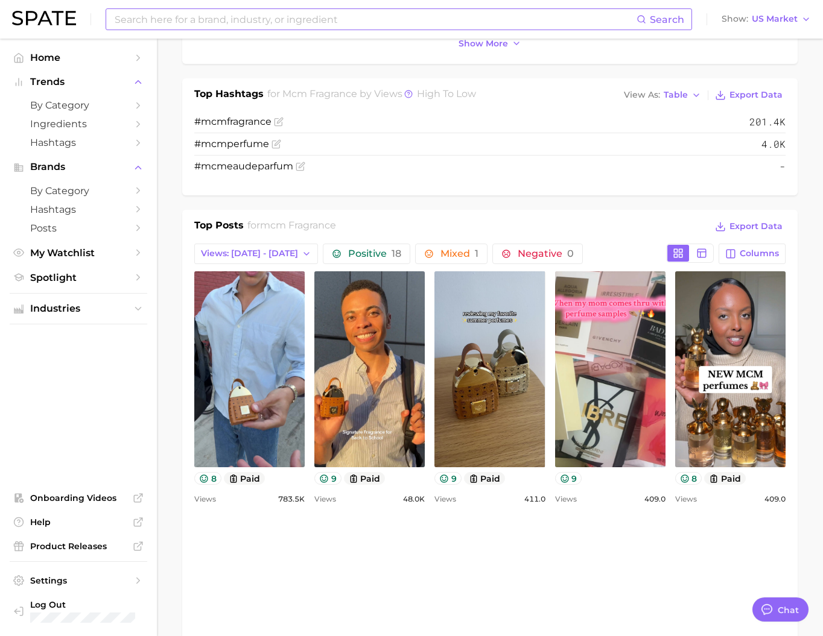
scroll to position [387, 0]
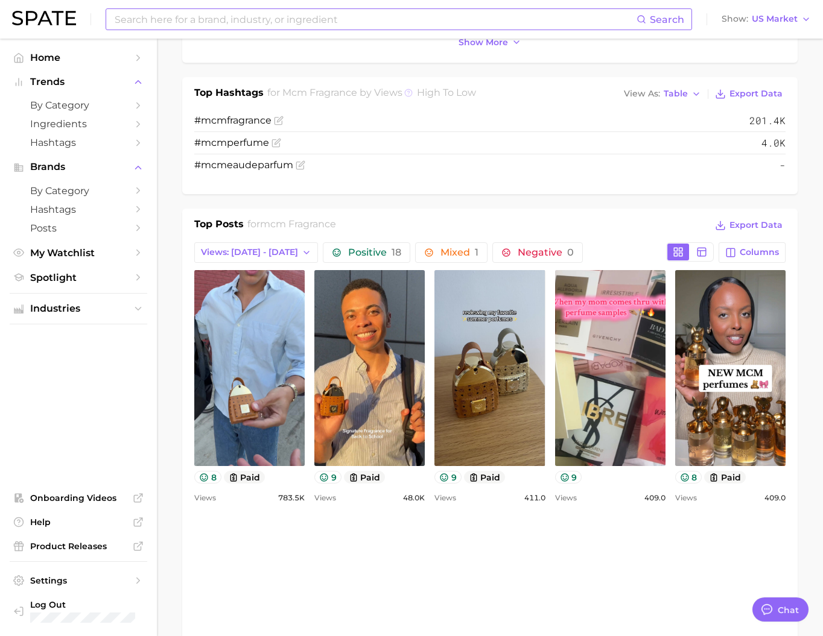
click at [409, 97] on icon at bounding box center [408, 93] width 8 height 8
click at [365, 235] on div "Top Posts for mcm fragrance Export Data" at bounding box center [489, 226] width 591 height 18
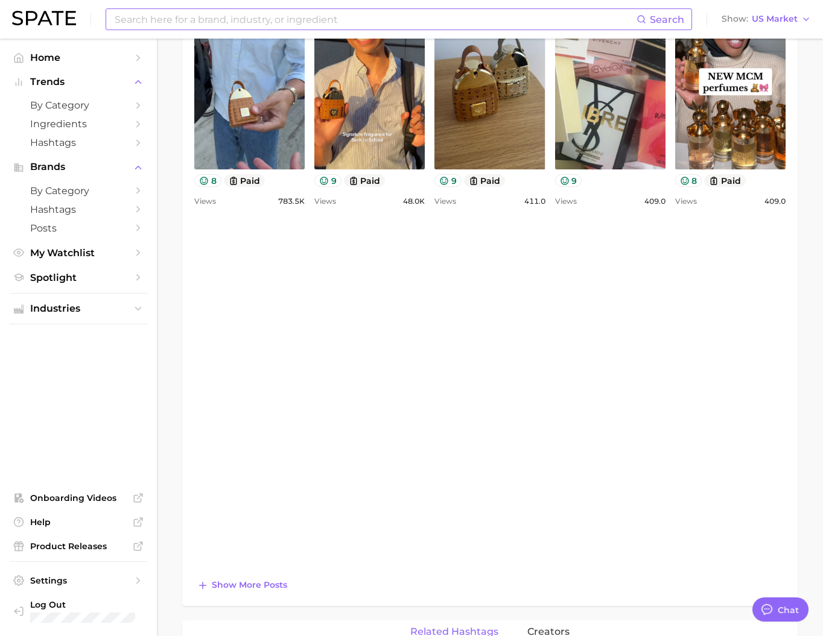
scroll to position [705, 0]
